Goal: Task Accomplishment & Management: Complete application form

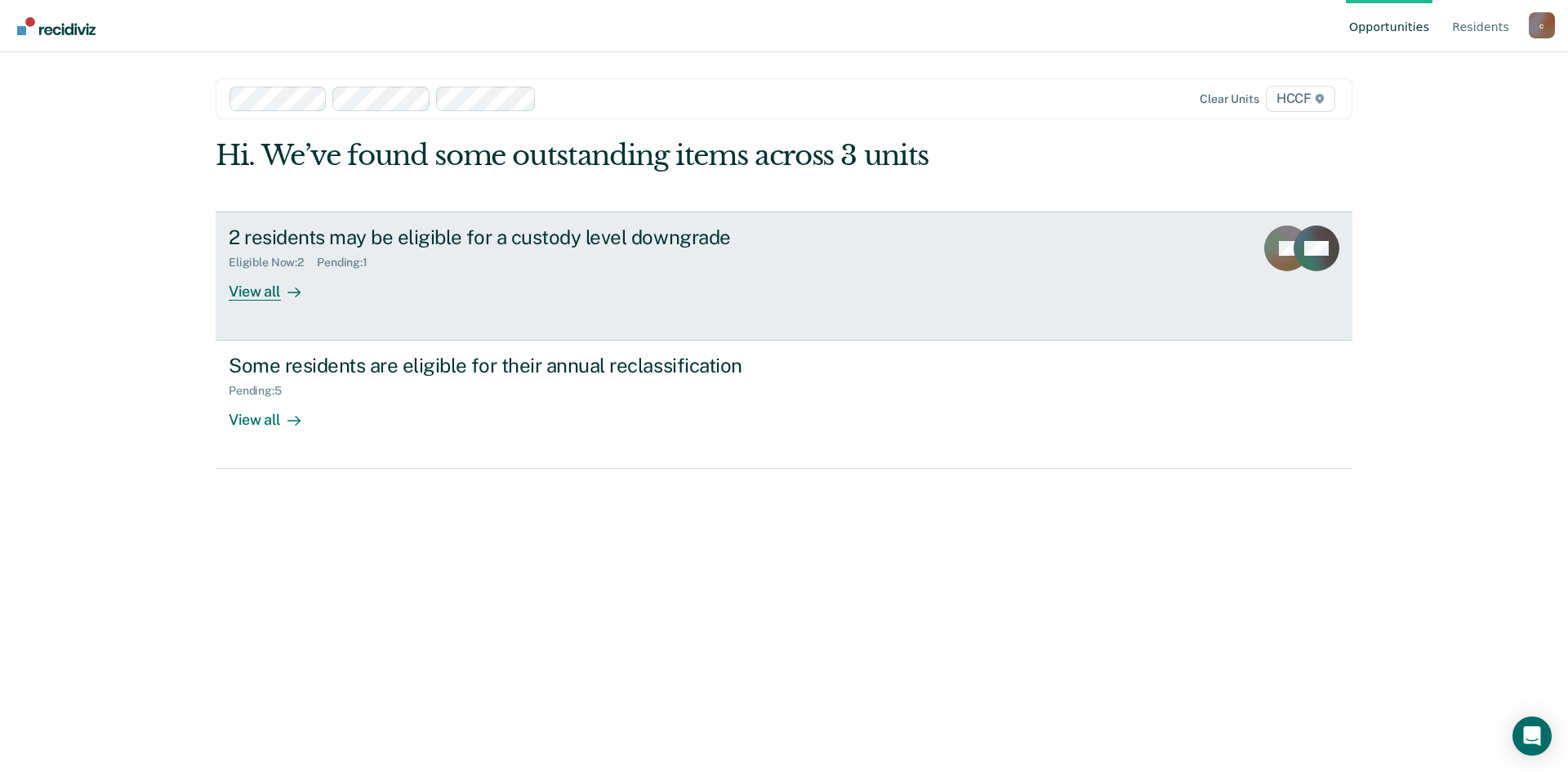
click at [284, 293] on div at bounding box center [291, 291] width 19 height 19
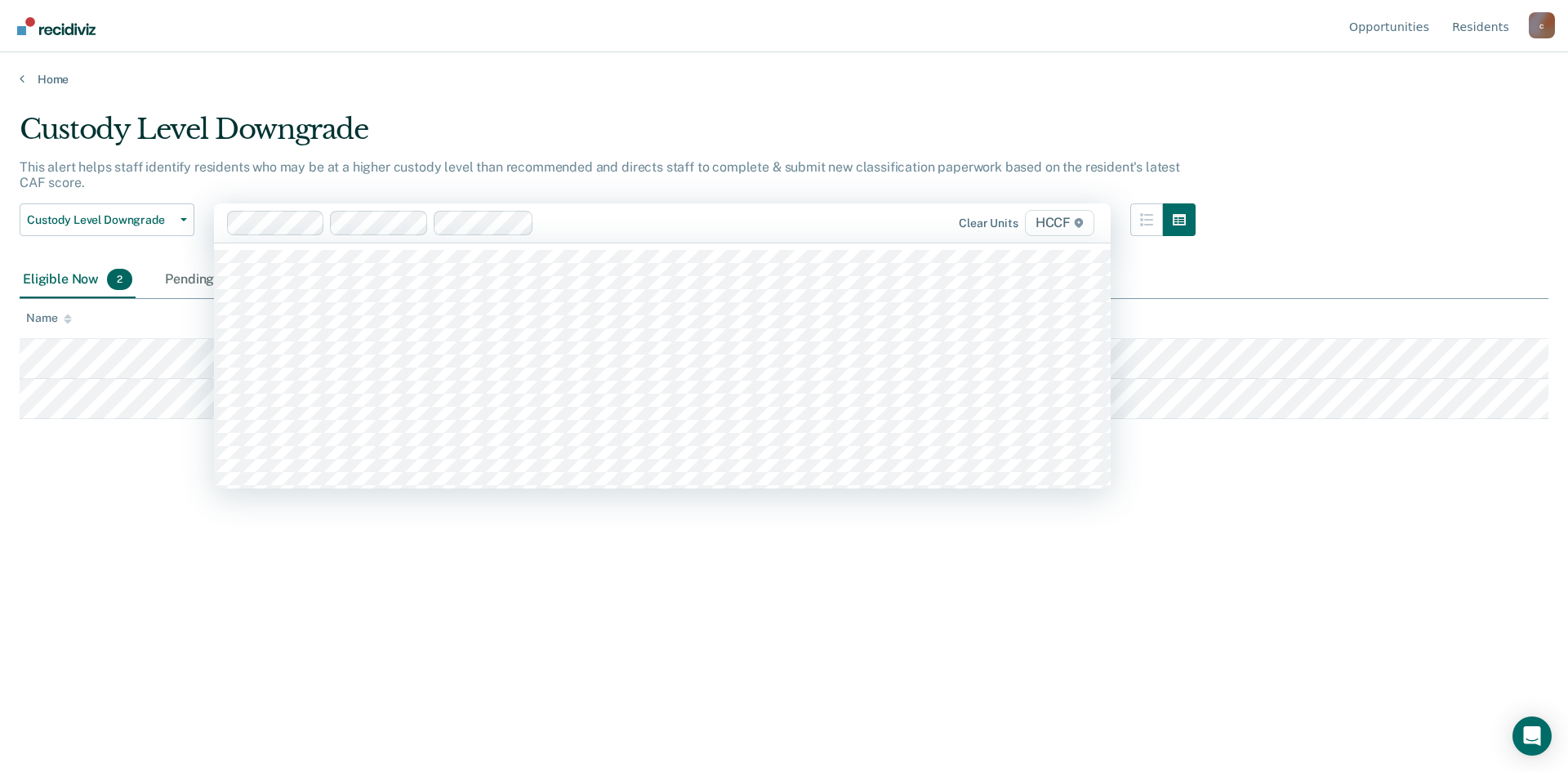
click at [601, 224] on div at bounding box center [687, 222] width 294 height 19
type input "fa2"
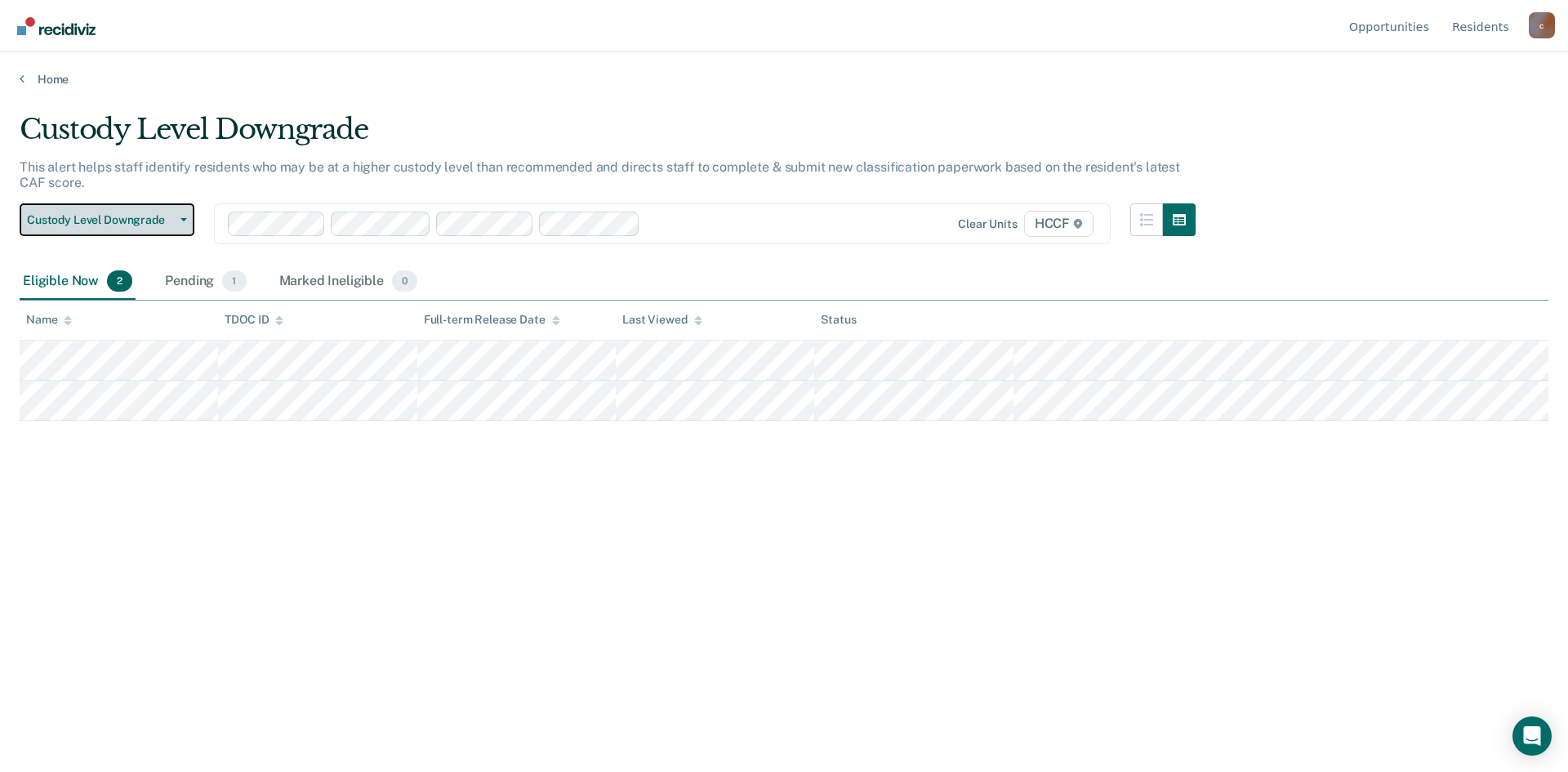
click at [142, 231] on button "Custody Level Downgrade" at bounding box center [107, 219] width 175 height 33
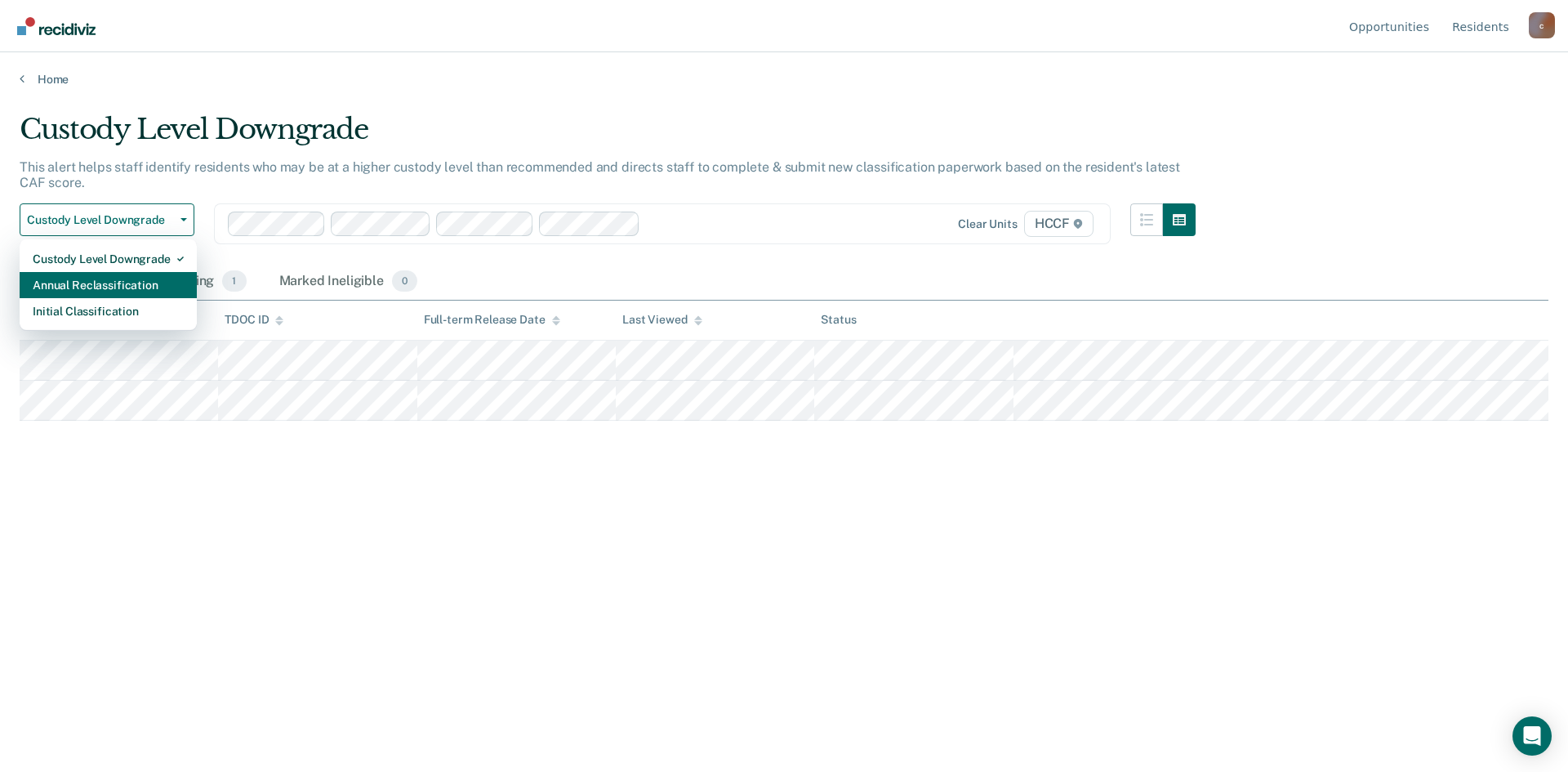
click at [109, 285] on div "Annual Reclassification" at bounding box center [108, 285] width 151 height 26
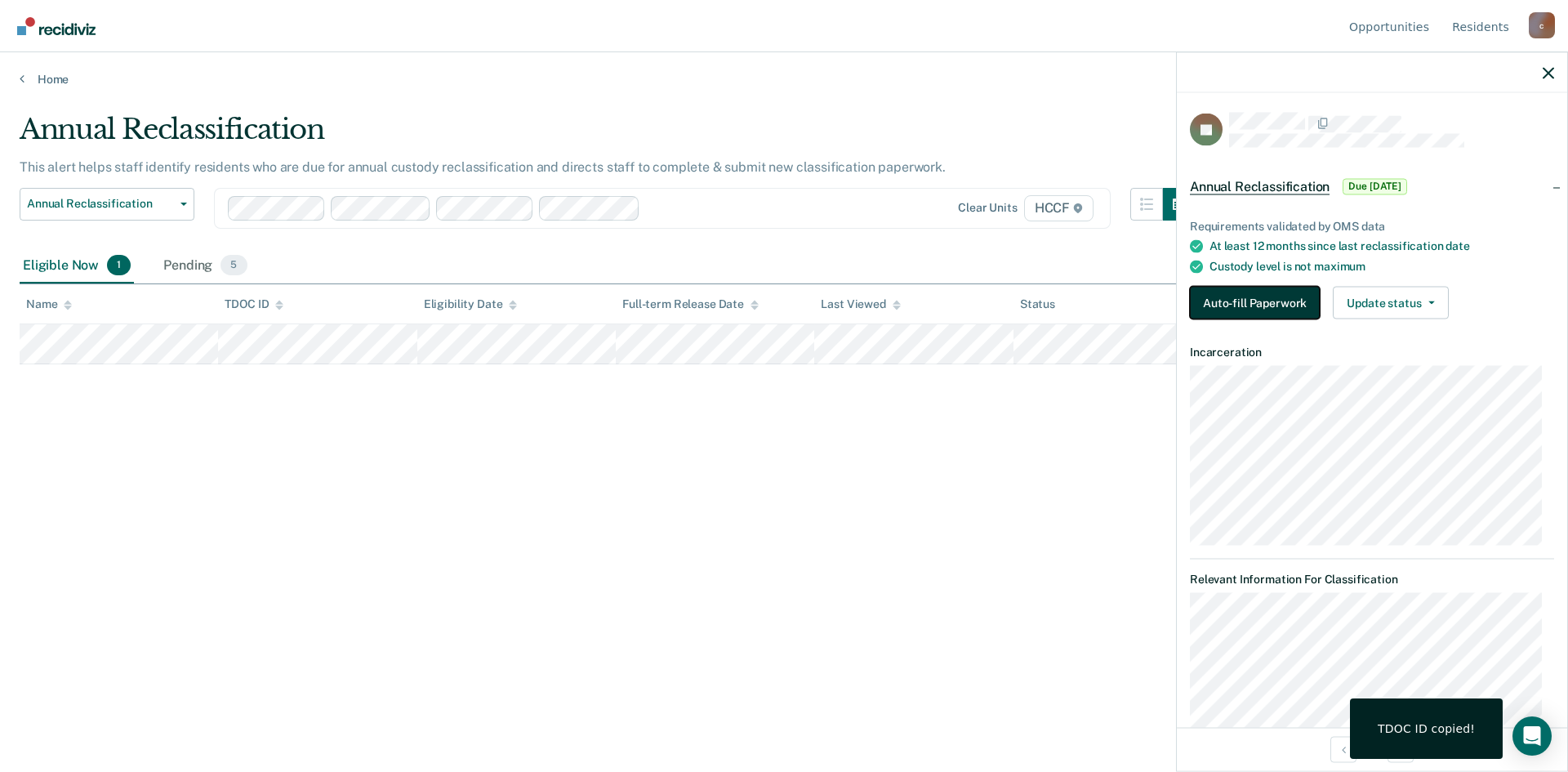
click at [1243, 298] on button "Auto-fill Paperwork" at bounding box center [1254, 303] width 130 height 33
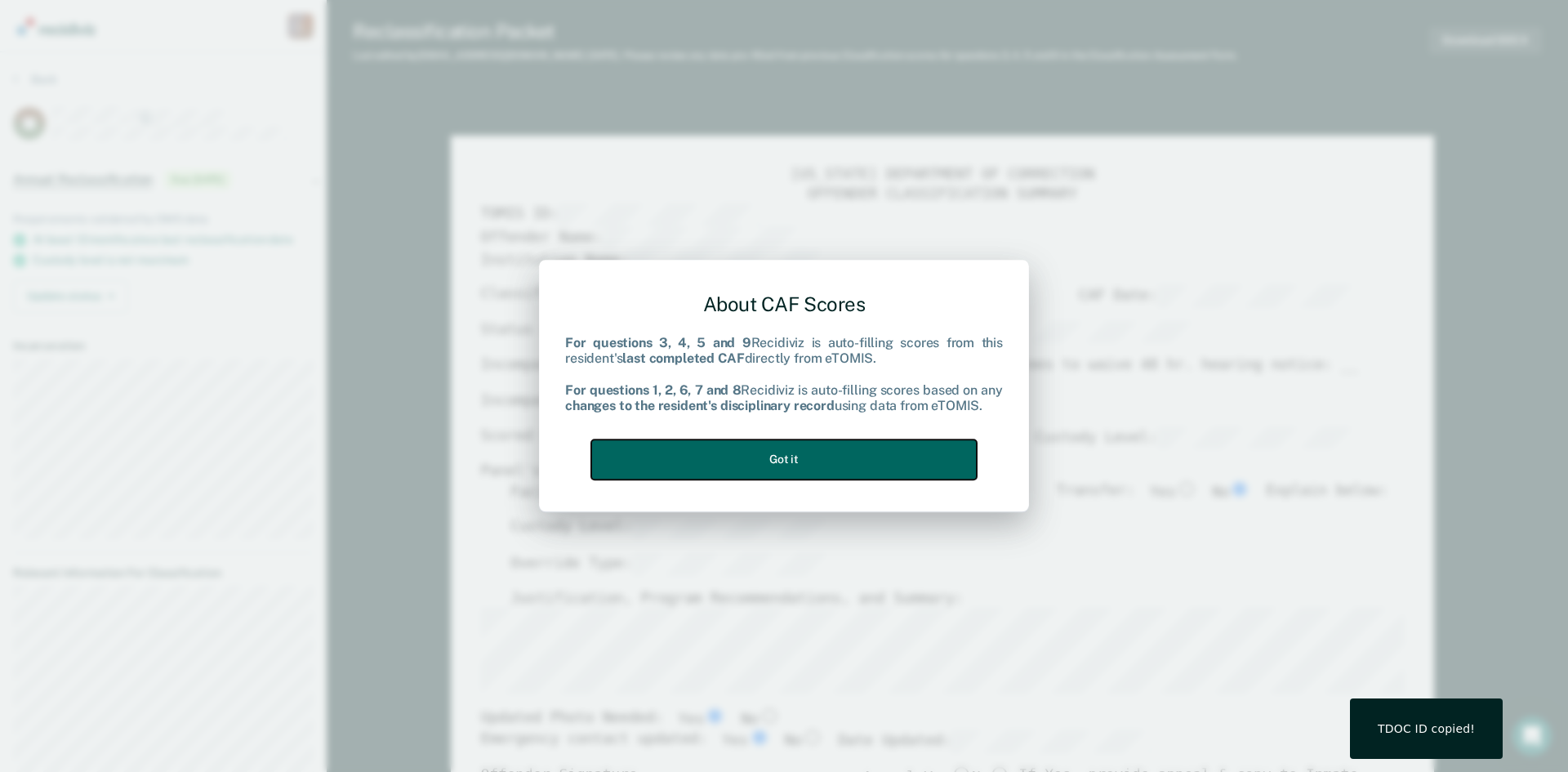
click at [807, 465] on button "Got it" at bounding box center [784, 458] width 385 height 40
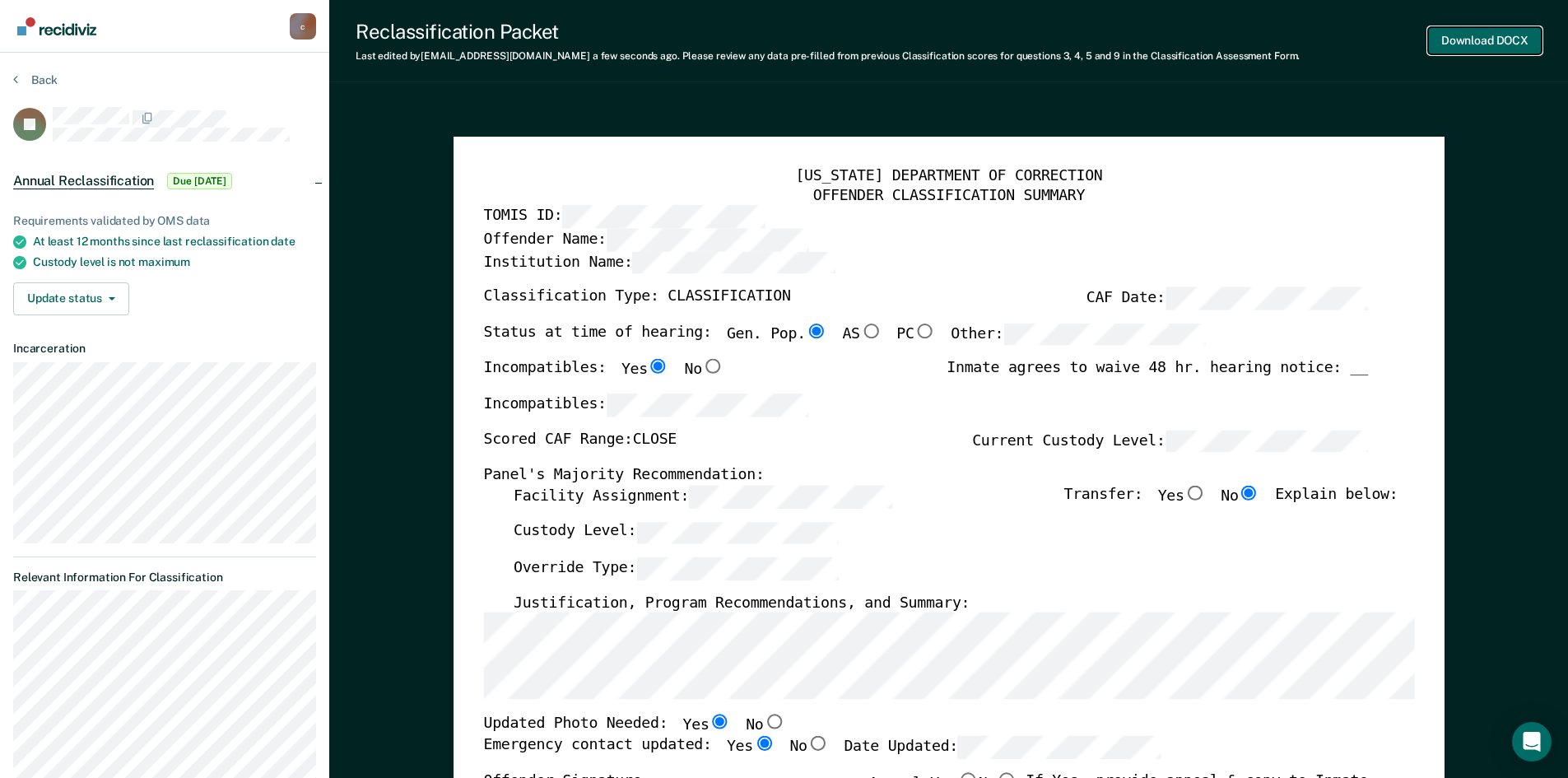
click at [1487, 42] on button "Download DOCX" at bounding box center [1485, 41] width 114 height 28
type textarea "x"
